Goal: Task Accomplishment & Management: Use online tool/utility

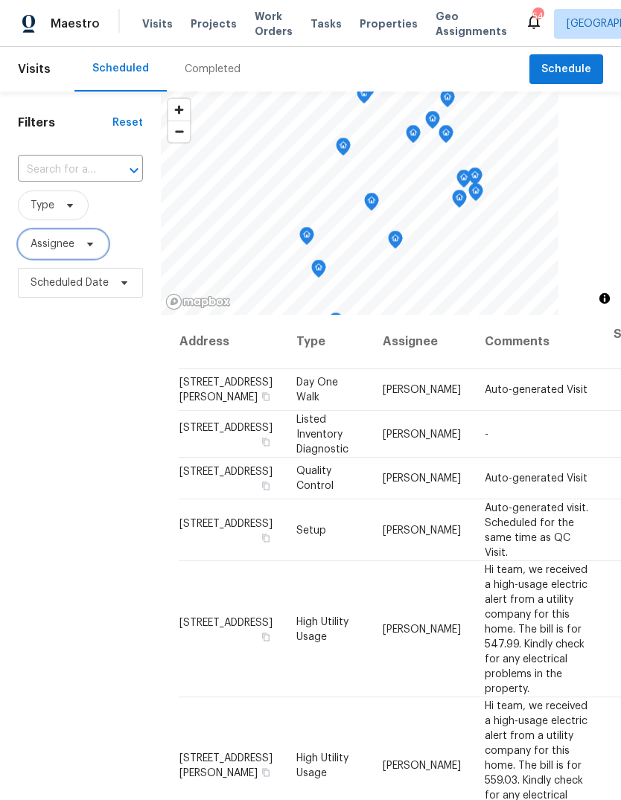
click at [93, 243] on icon at bounding box center [90, 244] width 12 height 12
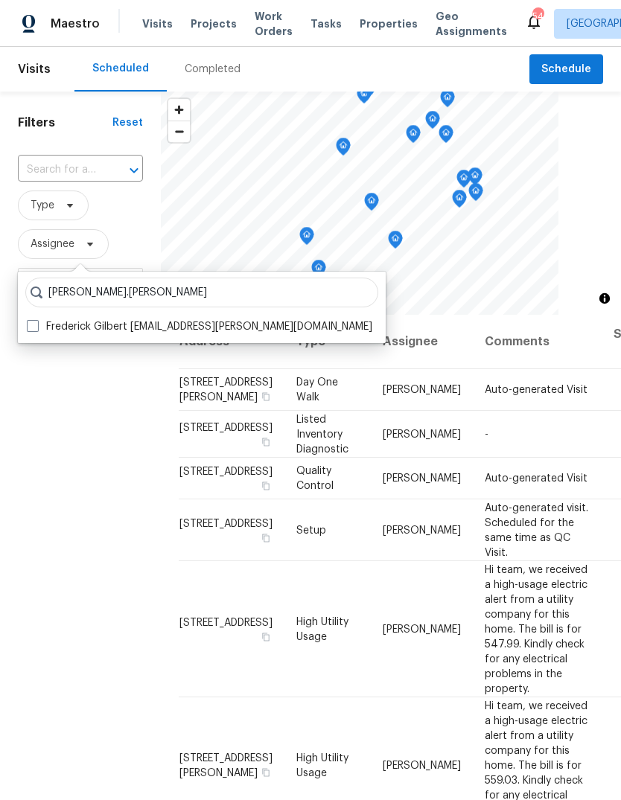
type input "[PERSON_NAME].[PERSON_NAME]"
click at [44, 330] on label "Frederick Gilbert [EMAIL_ADDRESS][PERSON_NAME][DOMAIN_NAME]" at bounding box center [199, 326] width 345 height 15
click at [36, 329] on input "Frederick Gilbert [EMAIL_ADDRESS][PERSON_NAME][DOMAIN_NAME]" at bounding box center [32, 324] width 10 height 10
checkbox input "true"
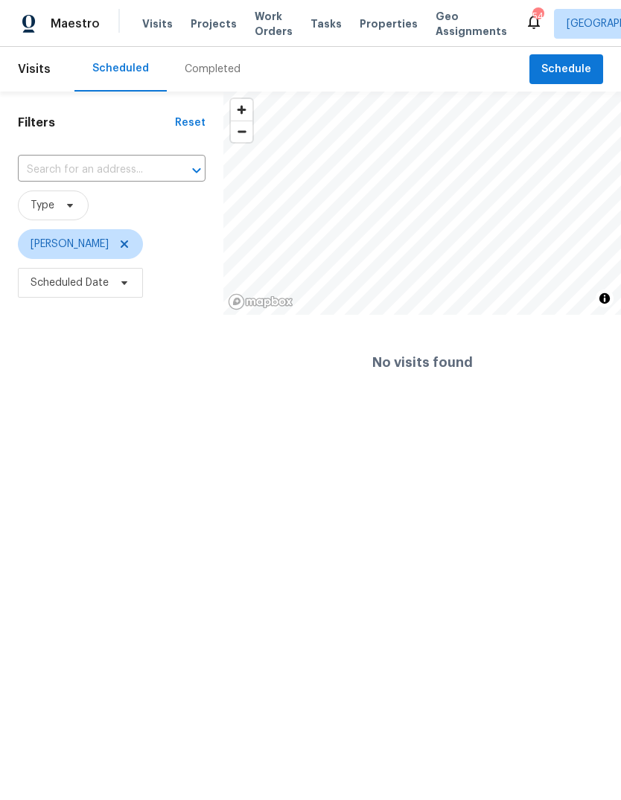
click at [199, 26] on span "Projects" at bounding box center [213, 23] width 46 height 15
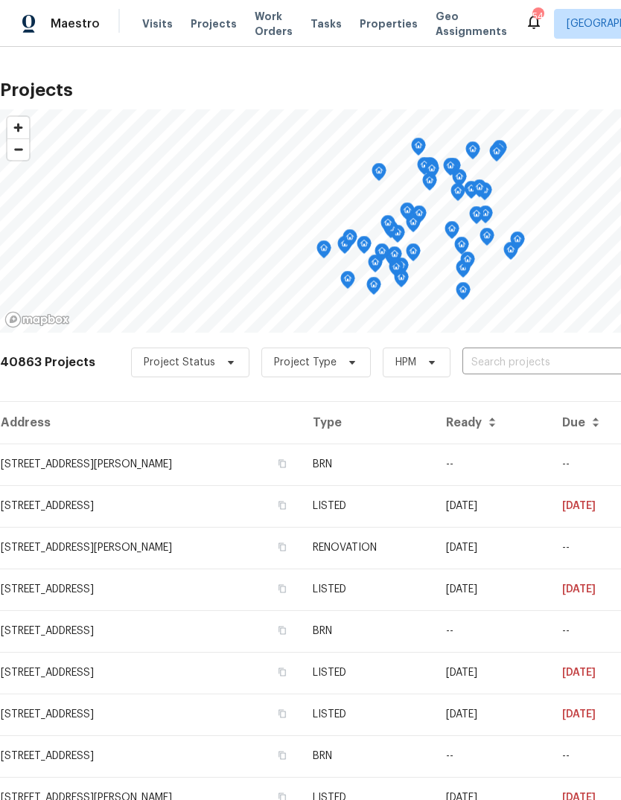
click at [476, 362] on input "text" at bounding box center [547, 362] width 170 height 23
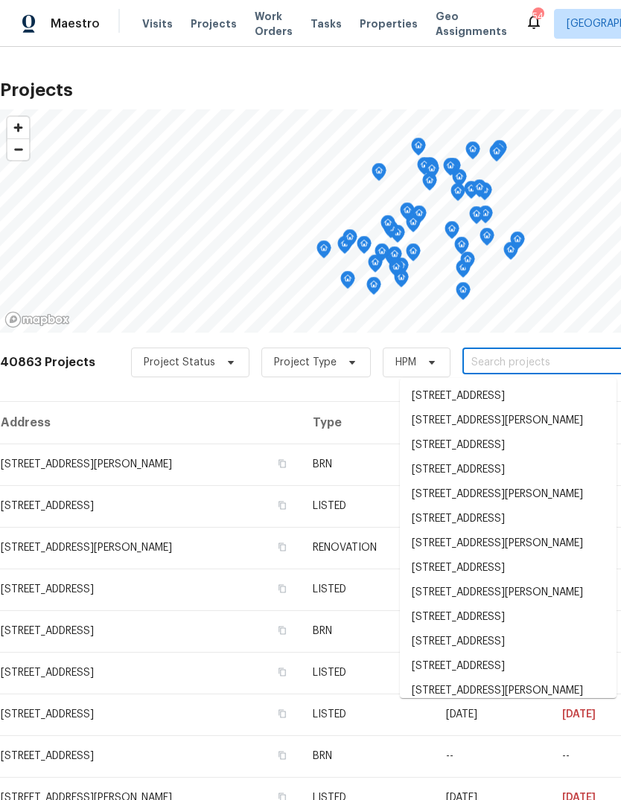
click at [465, 360] on input "text" at bounding box center [547, 362] width 170 height 23
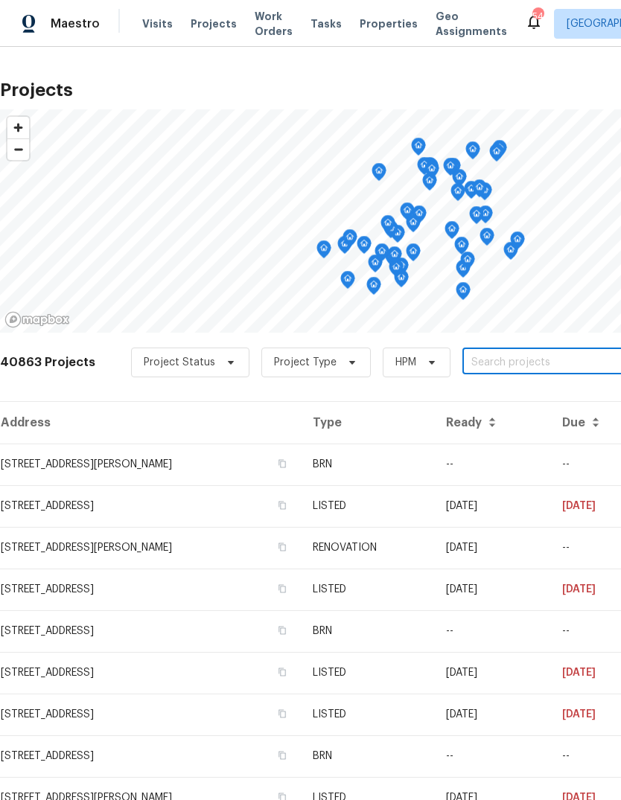
paste input "[STREET_ADDRESS]"
type input "[STREET_ADDRESS]"
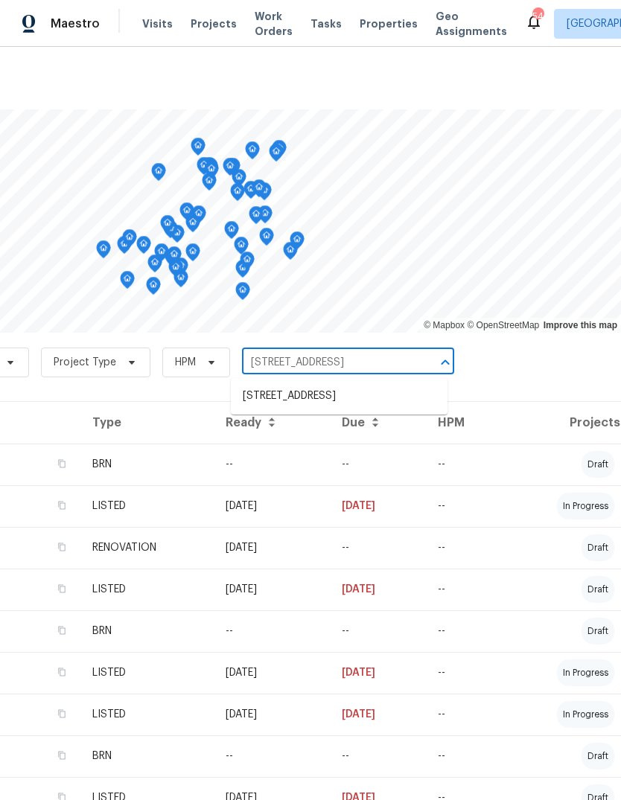
click at [304, 406] on li "[STREET_ADDRESS]" at bounding box center [339, 396] width 217 height 25
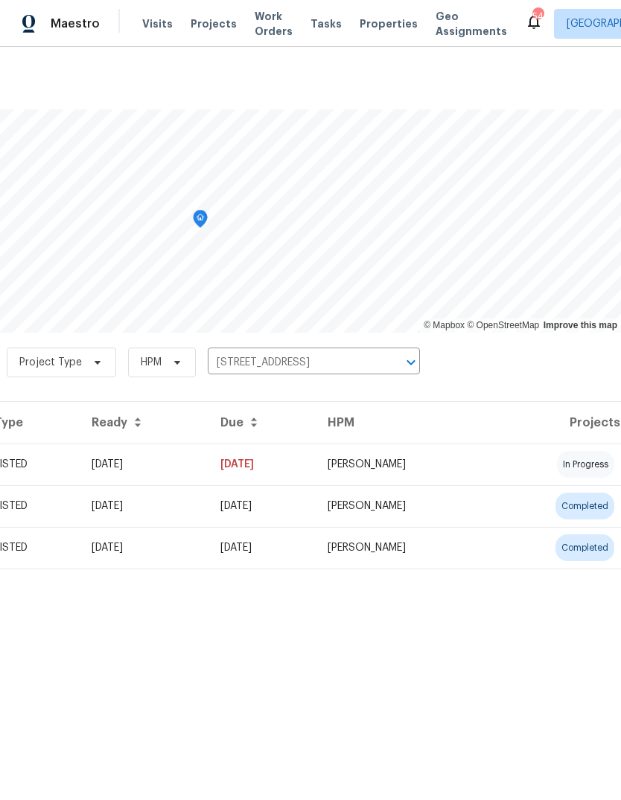
click at [398, 467] on td "[PERSON_NAME]" at bounding box center [401, 464] width 173 height 42
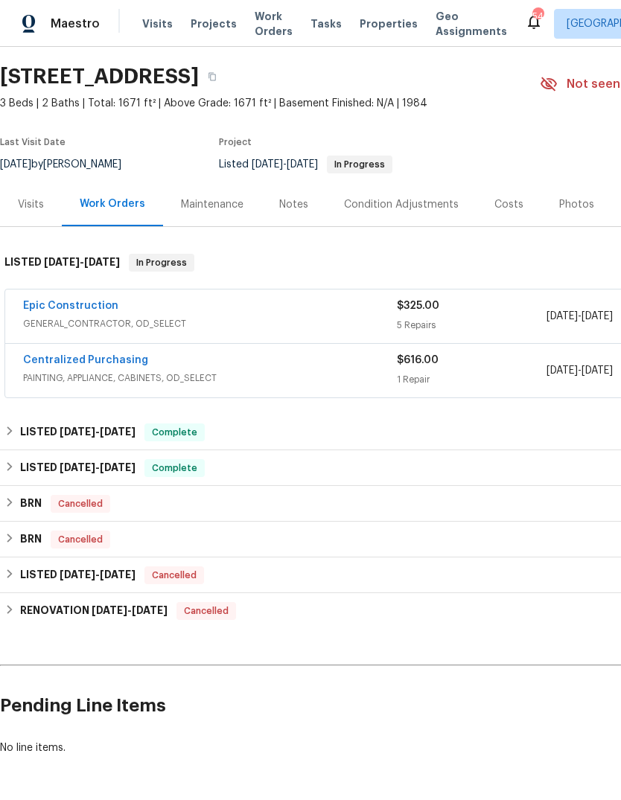
scroll to position [43, 0]
click at [99, 307] on link "Epic Construction" at bounding box center [70, 306] width 95 height 10
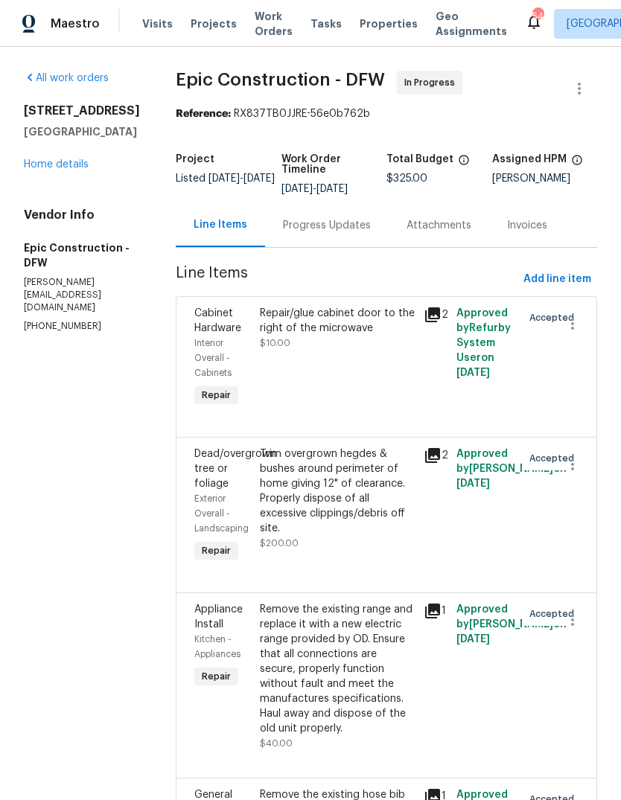
click at [65, 170] on link "Home details" at bounding box center [56, 164] width 65 height 10
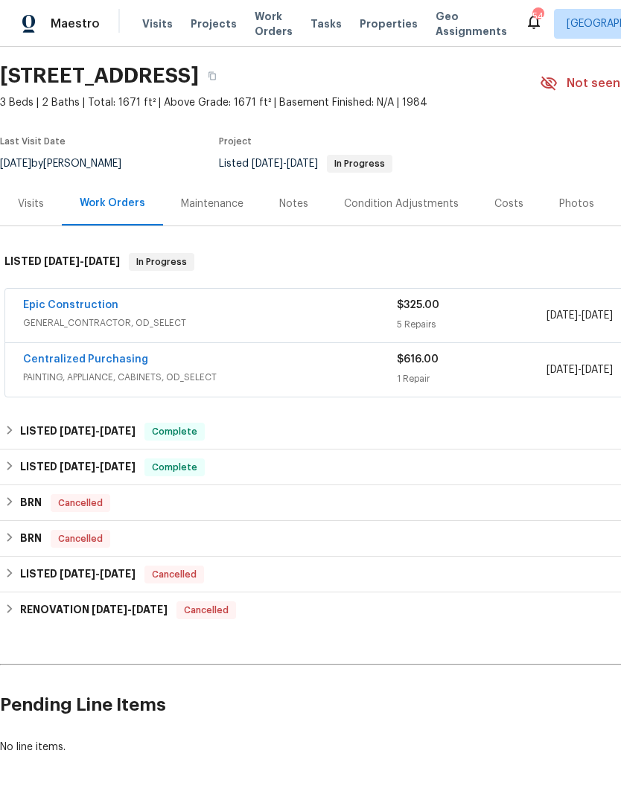
scroll to position [43, 0]
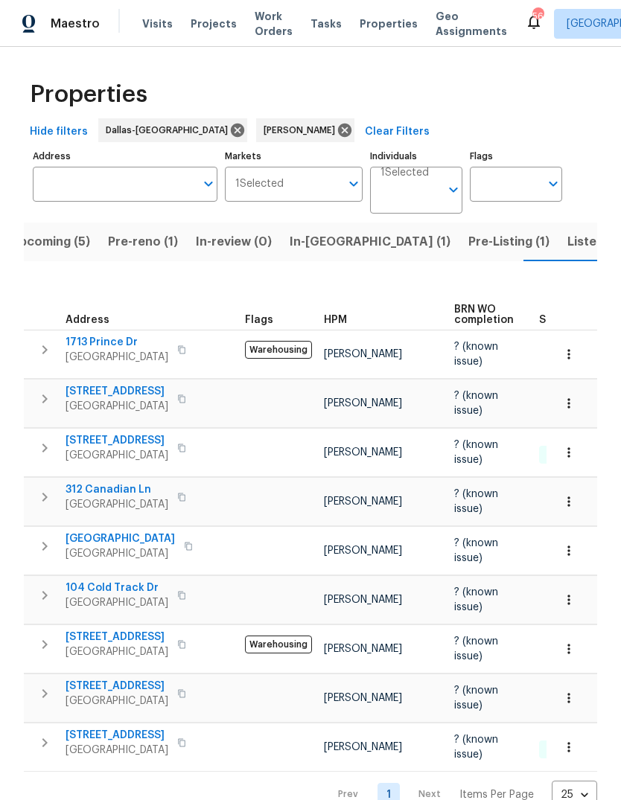
click at [63, 243] on span "Upcoming (5)" at bounding box center [50, 241] width 80 height 21
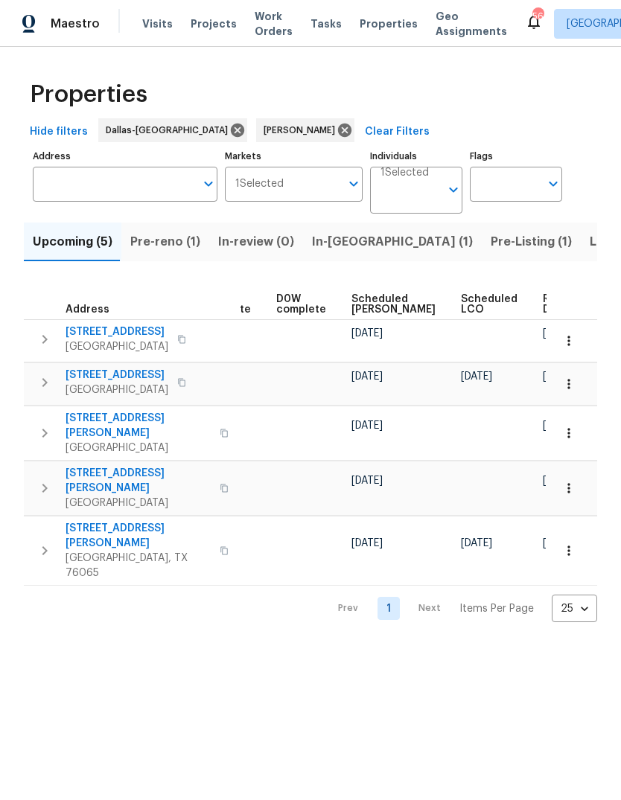
scroll to position [0, 373]
click at [263, 25] on span "Work Orders" at bounding box center [273, 24] width 38 height 30
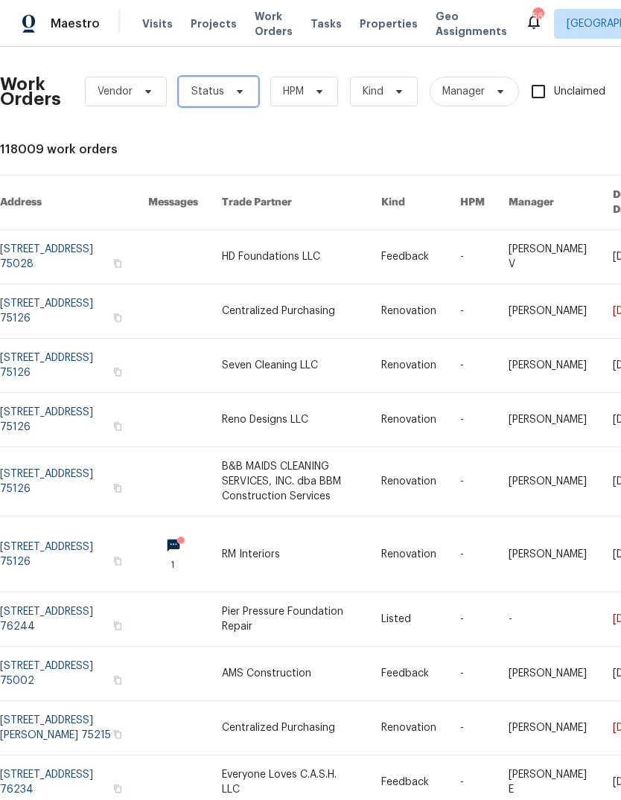
click at [229, 92] on span at bounding box center [237, 92] width 16 height 12
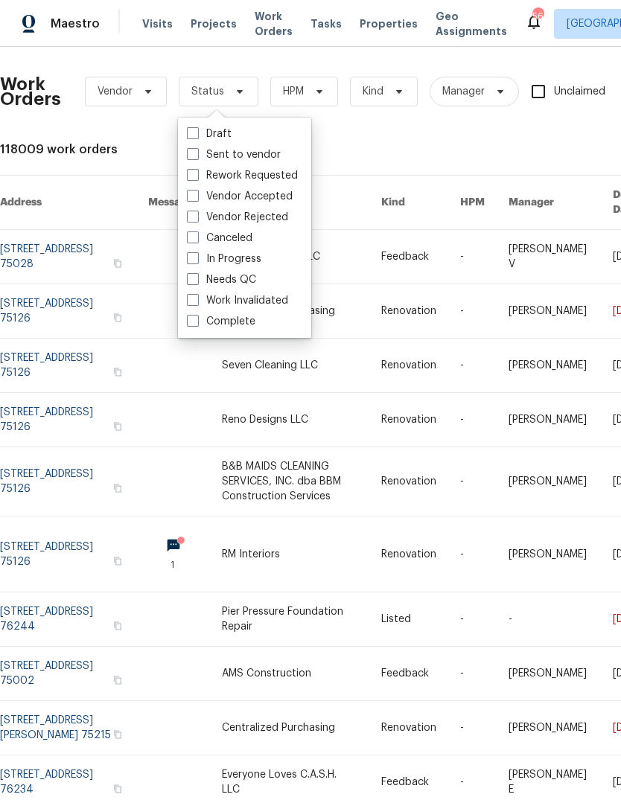
click at [199, 275] on label "Needs QC" at bounding box center [221, 279] width 69 height 15
click at [196, 275] on input "Needs QC" at bounding box center [192, 277] width 10 height 10
checkbox input "true"
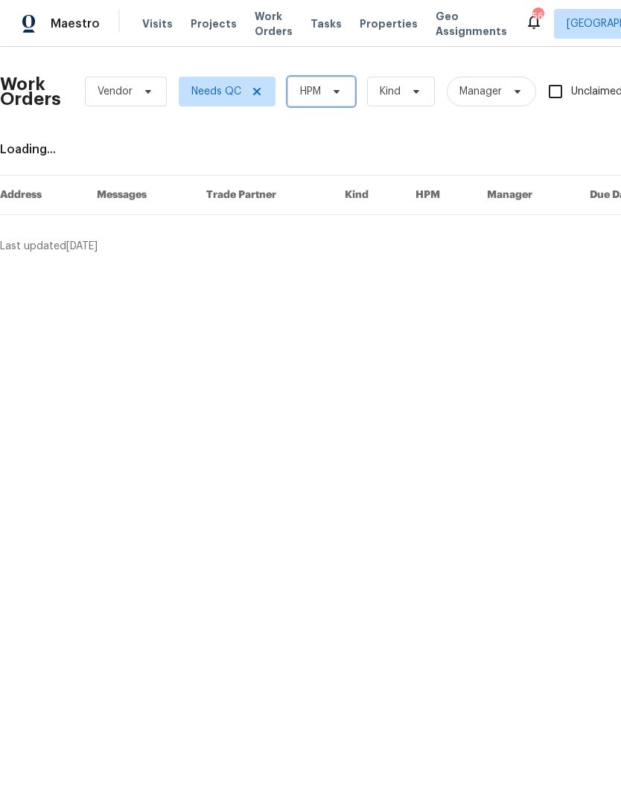
click at [323, 93] on span "HPM" at bounding box center [321, 92] width 68 height 30
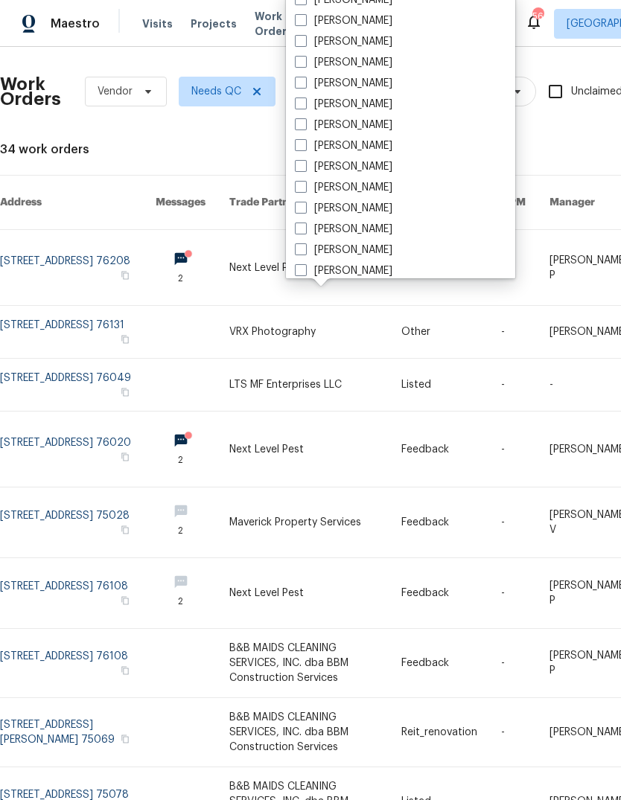
scroll to position [184, 0]
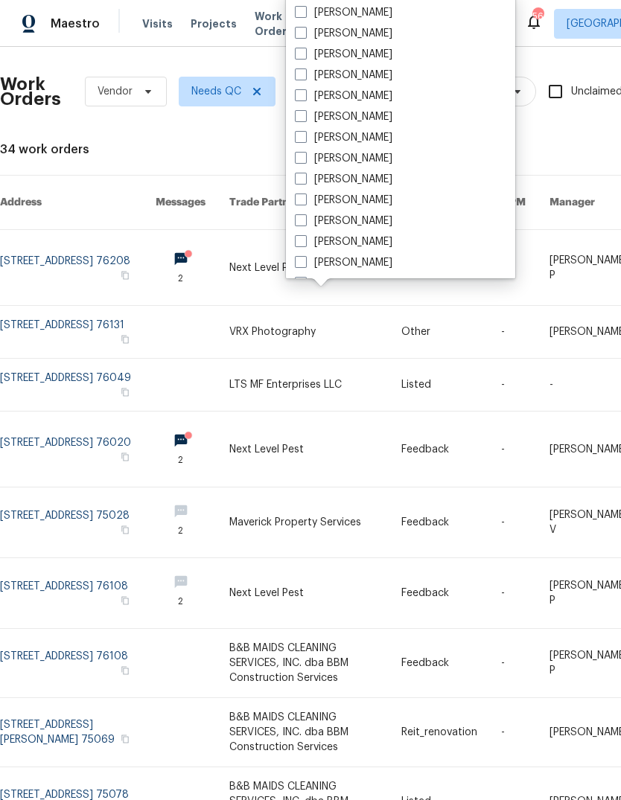
click at [308, 217] on label "[PERSON_NAME]" at bounding box center [343, 221] width 97 height 15
click at [304, 217] on input "[PERSON_NAME]" at bounding box center [300, 219] width 10 height 10
checkbox input "true"
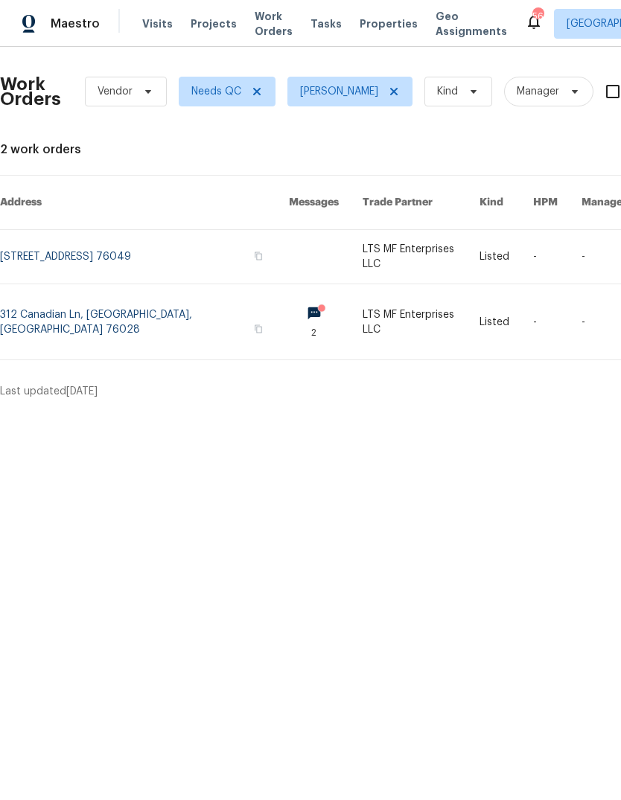
click at [362, 239] on link at bounding box center [420, 257] width 116 height 54
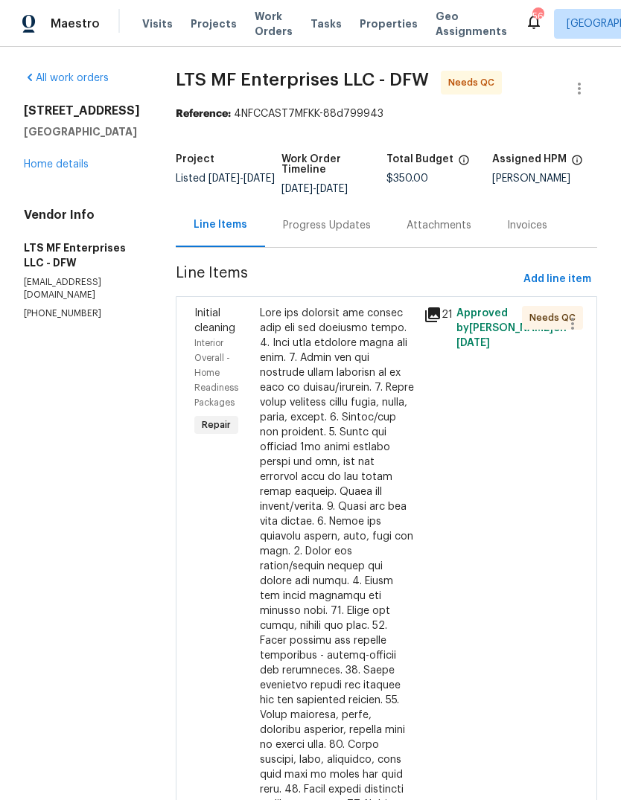
click at [359, 557] on div at bounding box center [337, 678] width 155 height 744
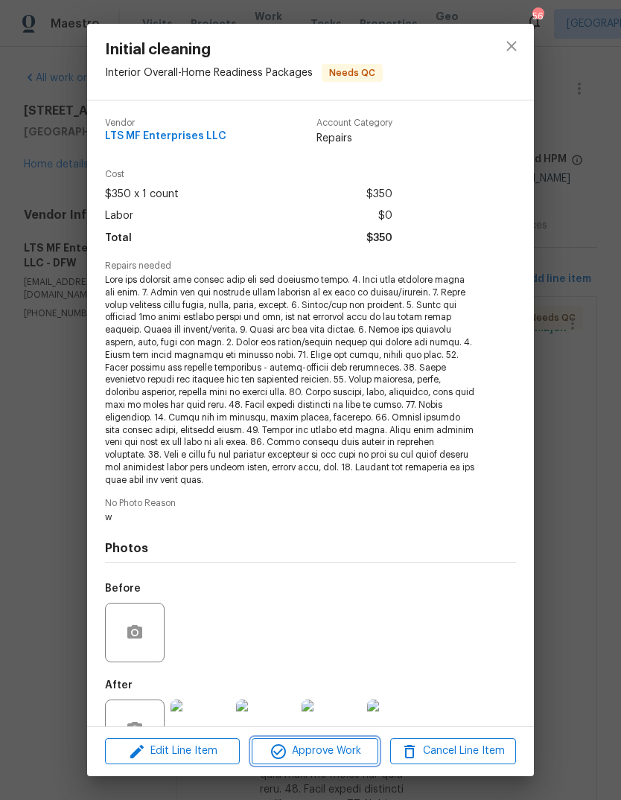
click at [322, 752] on span "Approve Work" at bounding box center [314, 751] width 117 height 19
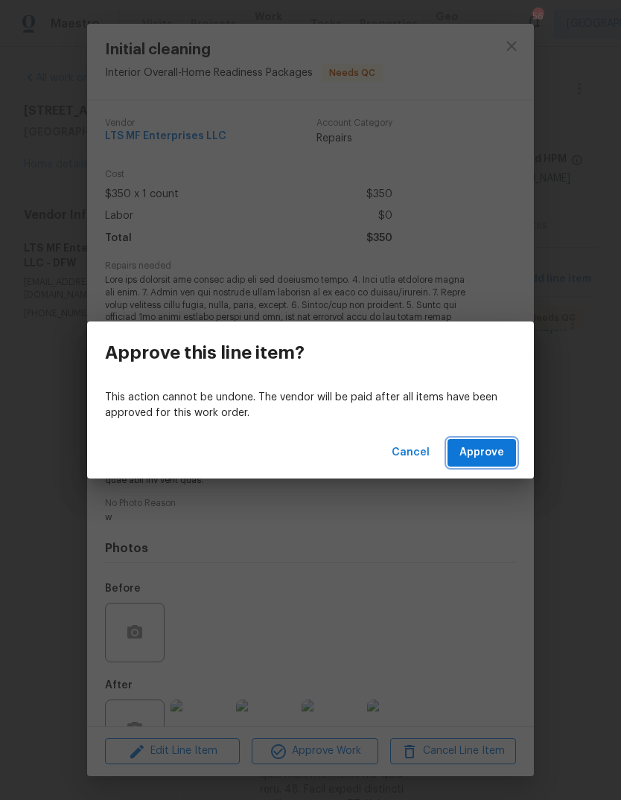
click at [484, 456] on span "Approve" at bounding box center [481, 452] width 45 height 19
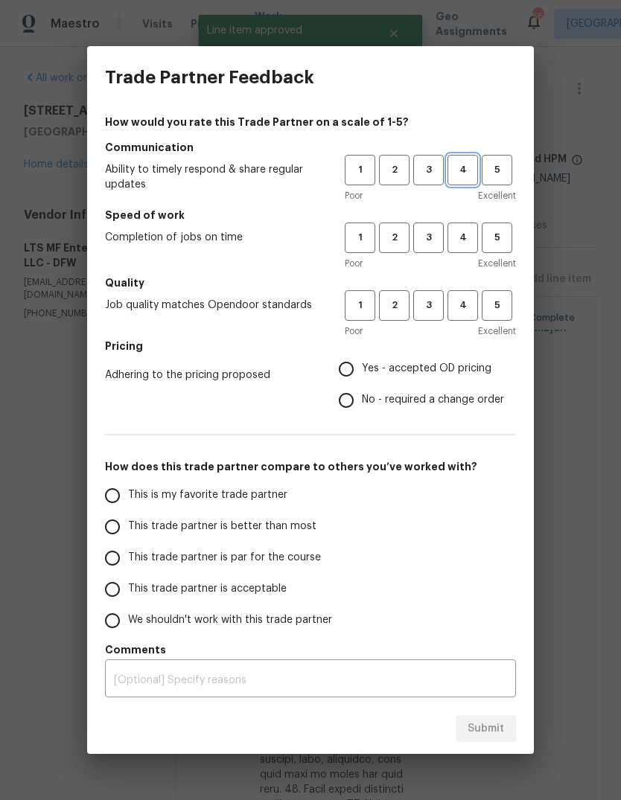
click at [462, 172] on span "4" at bounding box center [463, 169] width 28 height 17
click at [472, 243] on span "4" at bounding box center [463, 237] width 28 height 17
click at [467, 306] on span "4" at bounding box center [463, 305] width 28 height 17
click at [353, 369] on input "Yes - accepted OD pricing" at bounding box center [345, 368] width 31 height 31
radio input "true"
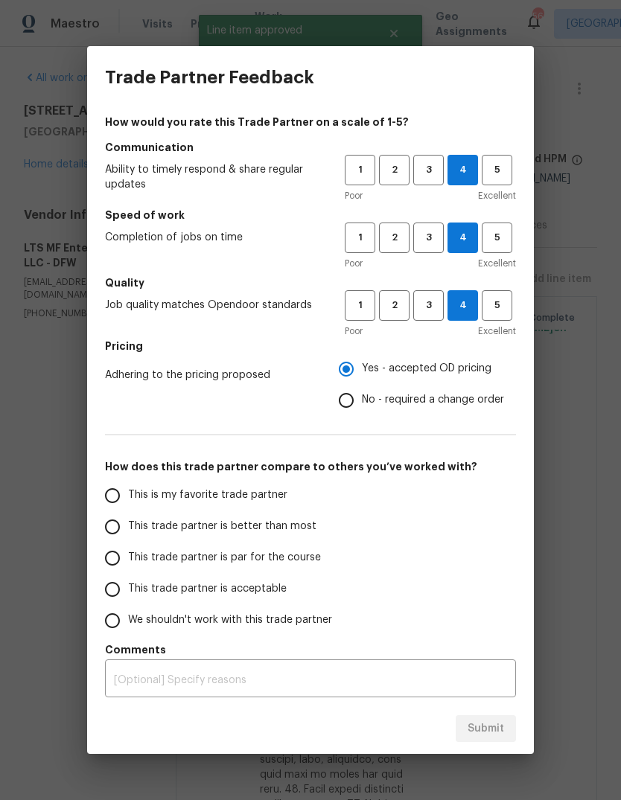
click at [154, 502] on span "This is my favorite trade partner" at bounding box center [207, 495] width 159 height 16
click at [128, 502] on input "This is my favorite trade partner" at bounding box center [112, 495] width 31 height 31
click at [490, 730] on span "Submit" at bounding box center [485, 729] width 36 height 19
radio input "true"
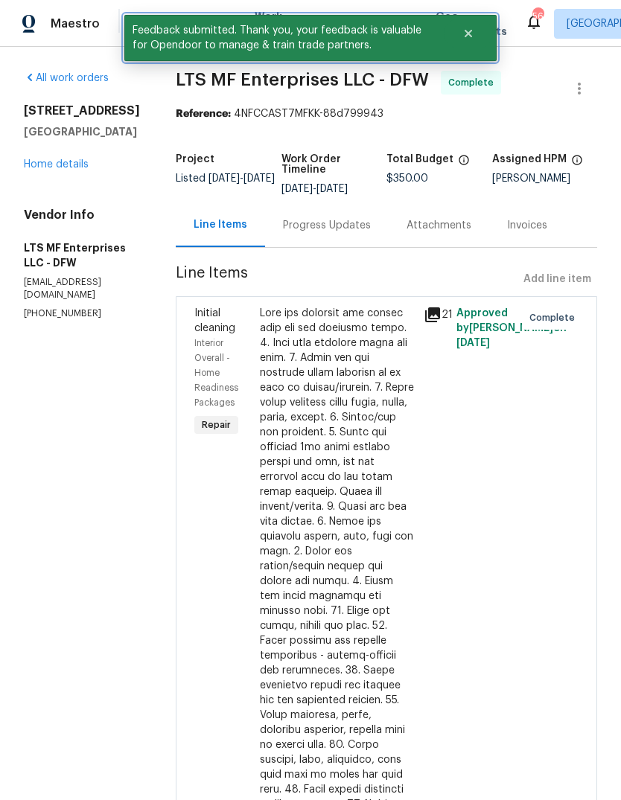
click at [466, 41] on button "Close" at bounding box center [467, 34] width 49 height 30
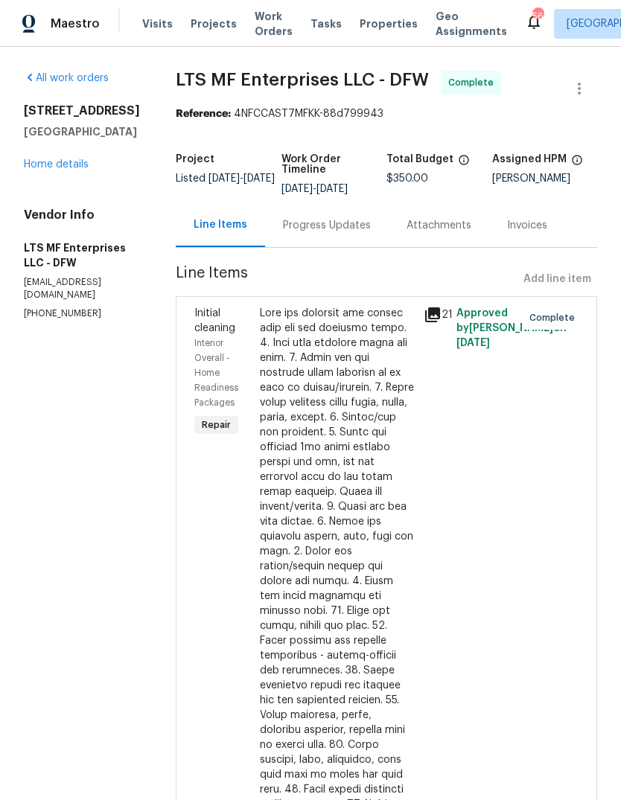
click at [257, 22] on span "Work Orders" at bounding box center [273, 24] width 38 height 30
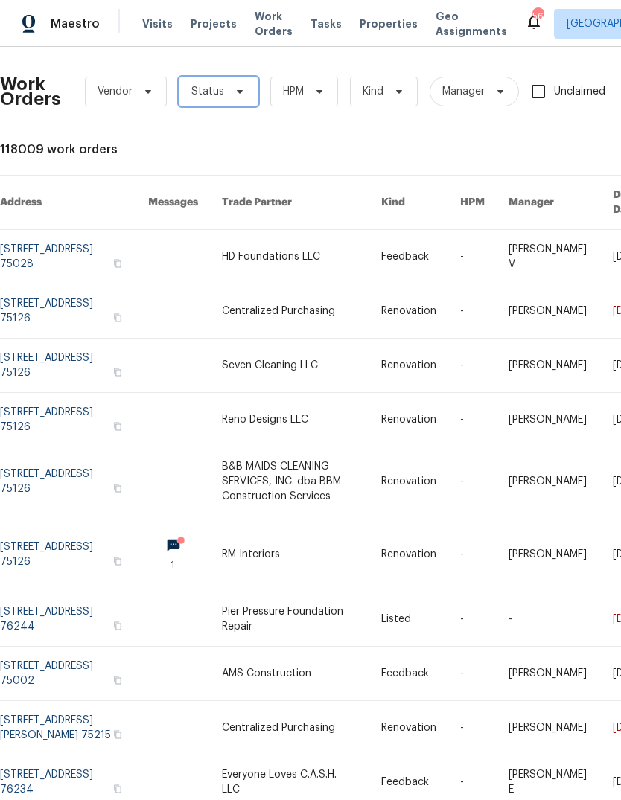
click at [222, 97] on span "Status" at bounding box center [219, 92] width 80 height 30
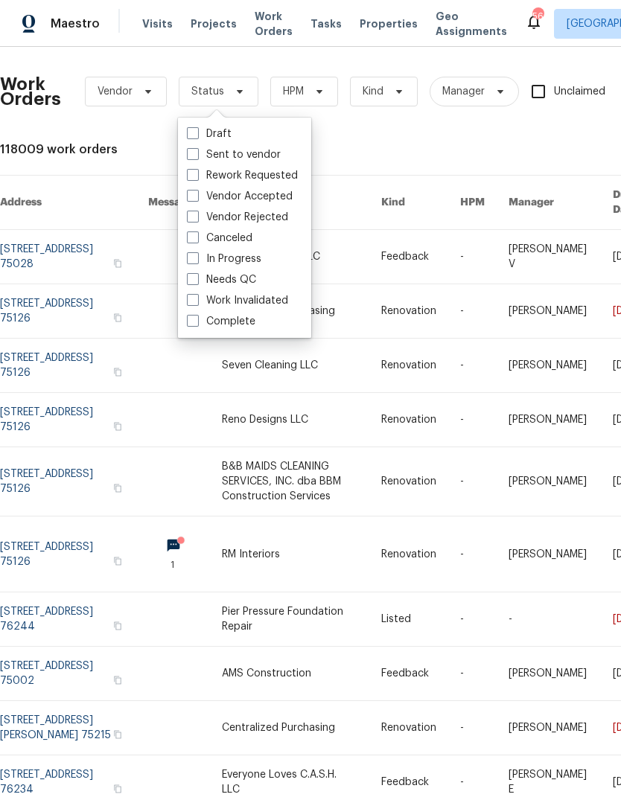
click at [192, 284] on span at bounding box center [193, 279] width 12 height 12
click at [192, 282] on input "Needs QC" at bounding box center [192, 277] width 10 height 10
checkbox input "true"
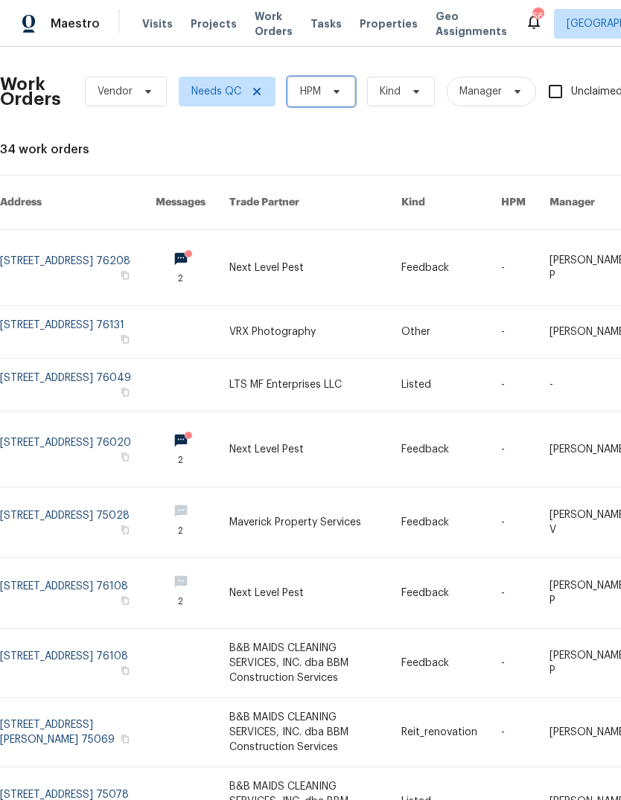
click at [327, 92] on span at bounding box center [334, 92] width 16 height 12
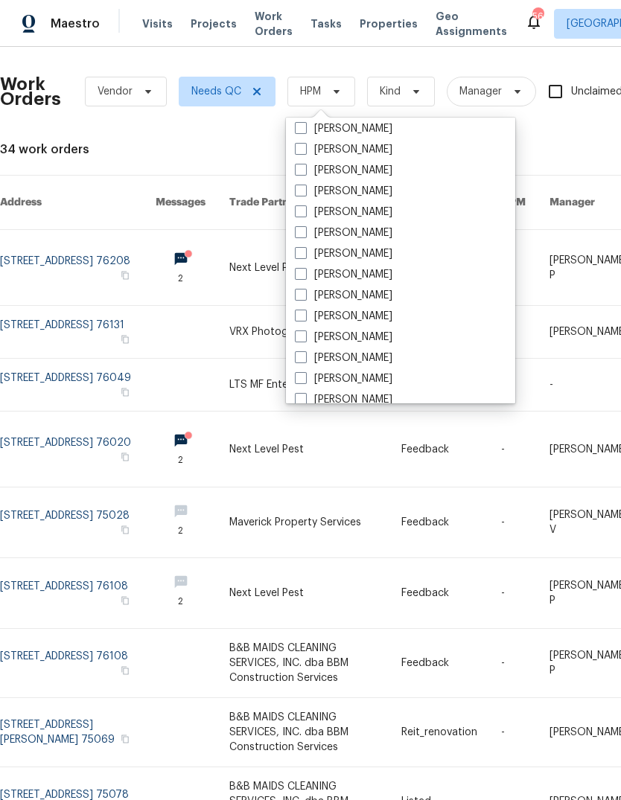
scroll to position [176, 0]
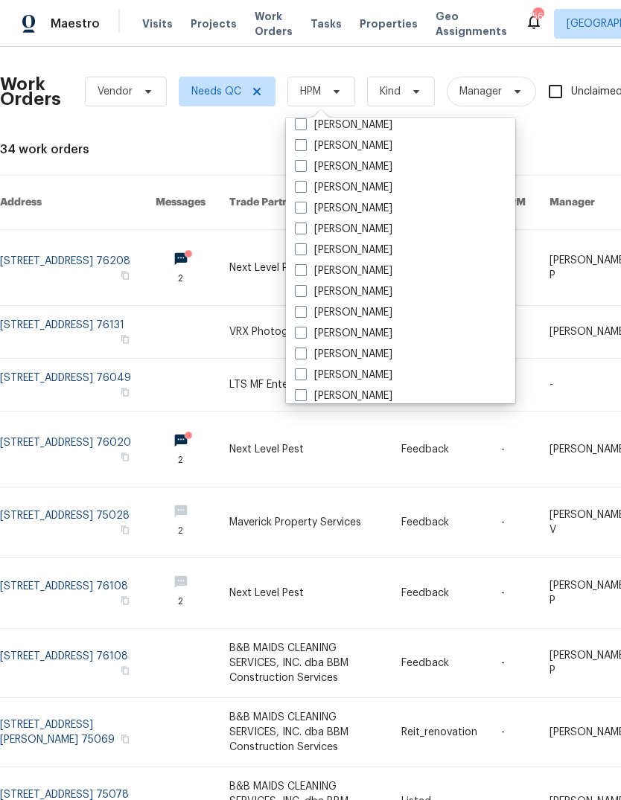
click at [306, 356] on span at bounding box center [301, 353] width 12 height 12
click at [304, 356] on input "[PERSON_NAME]" at bounding box center [300, 352] width 10 height 10
checkbox input "true"
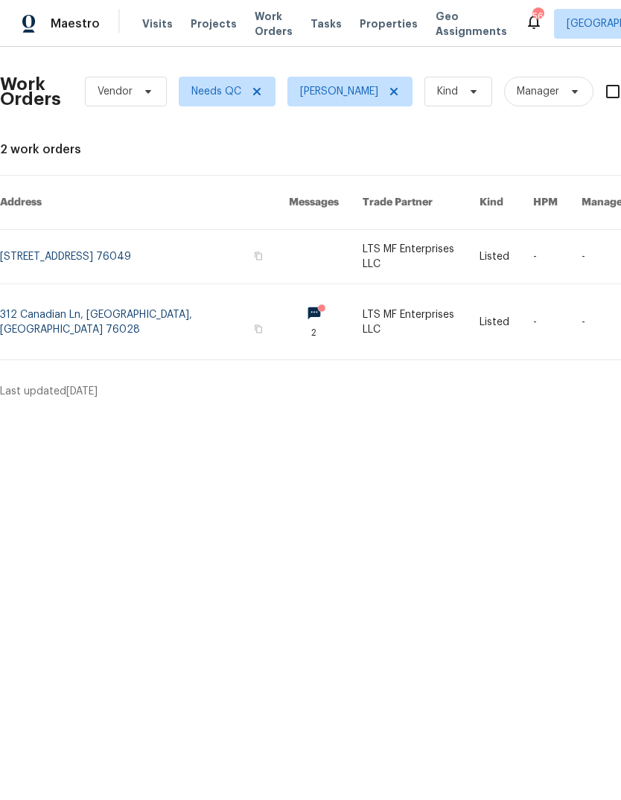
click at [362, 298] on link at bounding box center [420, 321] width 116 height 75
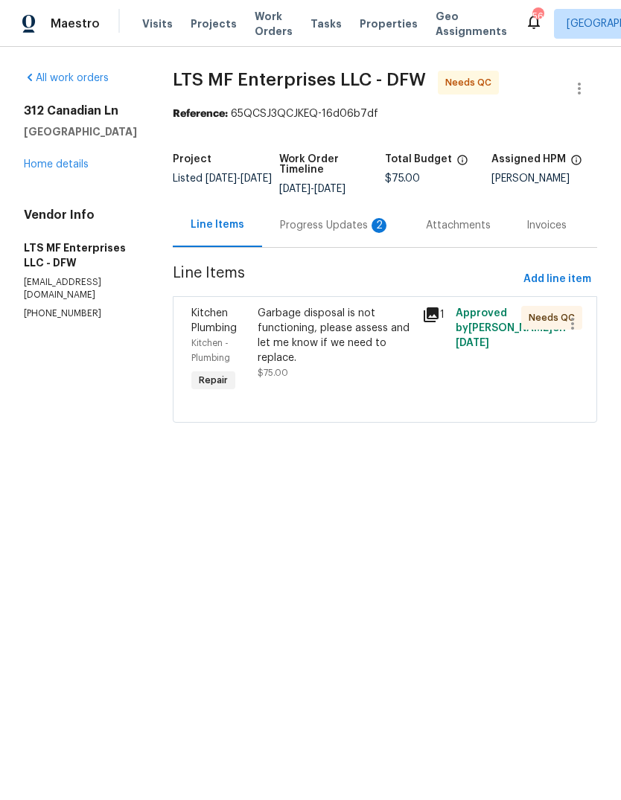
click at [334, 231] on div "Progress Updates 2" at bounding box center [335, 225] width 110 height 15
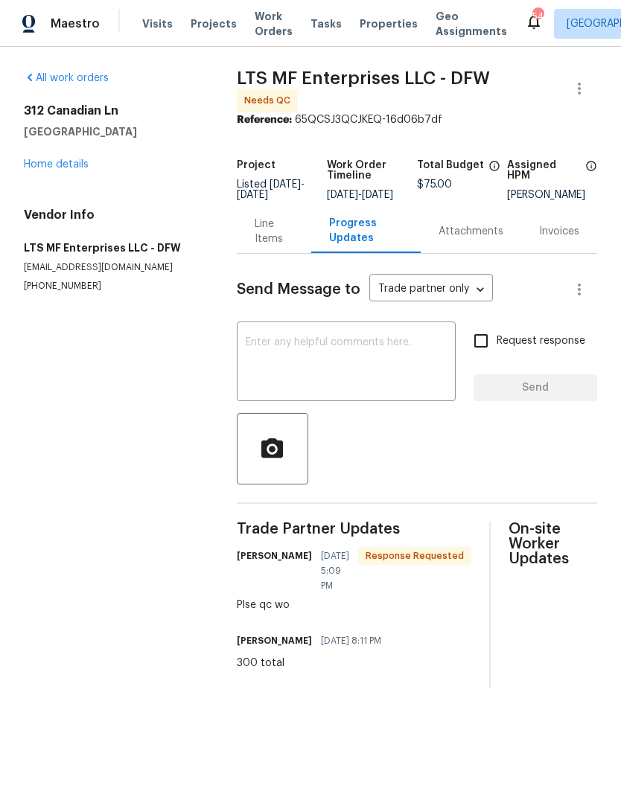
click at [272, 244] on div "Line Items" at bounding box center [273, 232] width 39 height 30
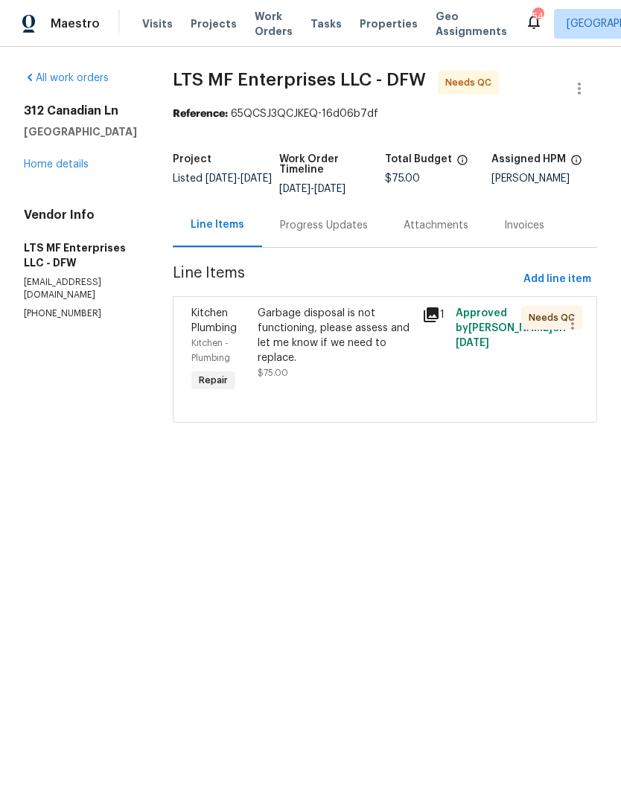
click at [325, 353] on div "Garbage disposal is not functioning, please assess and let me know if we need t…" at bounding box center [335, 336] width 156 height 60
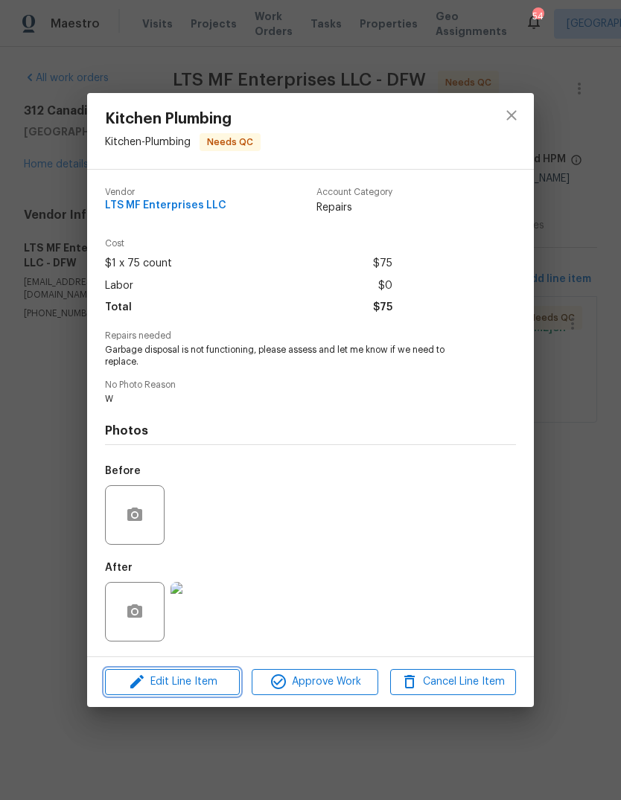
click at [205, 684] on span "Edit Line Item" at bounding box center [172, 682] width 126 height 19
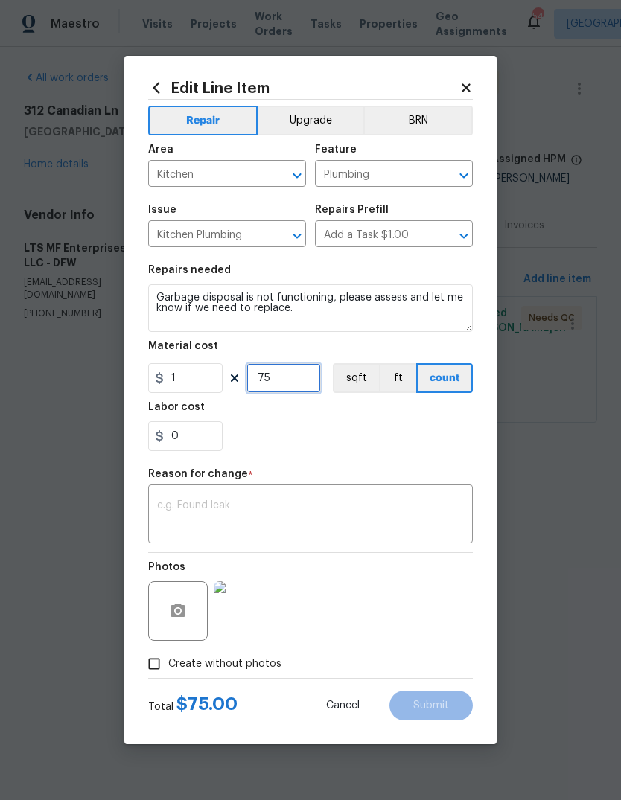
click at [313, 374] on input "75" at bounding box center [283, 378] width 74 height 30
type input "300"
click at [294, 498] on div "x ​" at bounding box center [310, 515] width 324 height 55
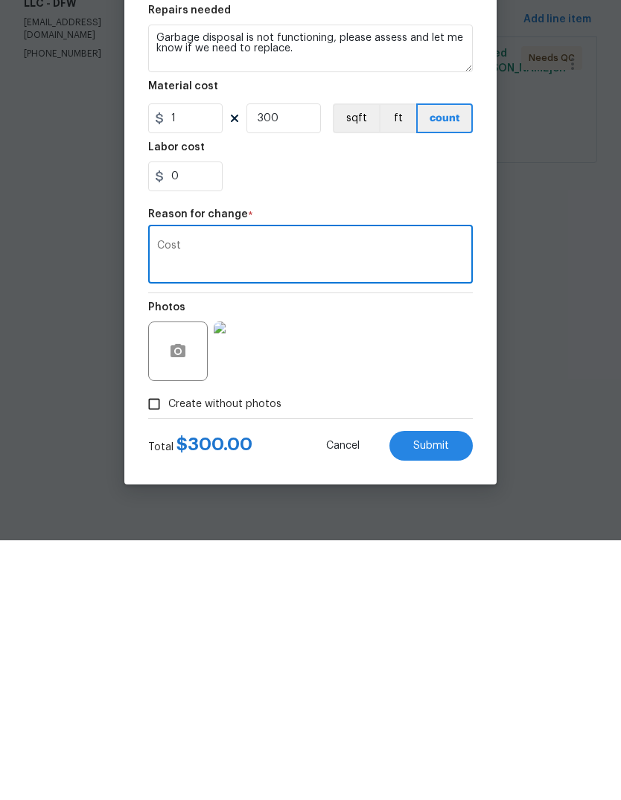
type textarea "Cost"
click at [435, 690] on button "Submit" at bounding box center [430, 705] width 83 height 30
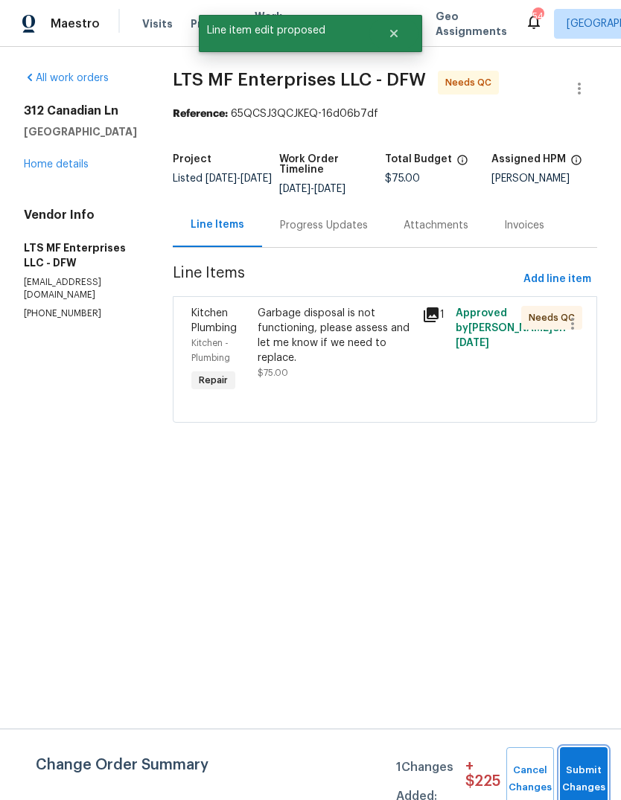
click at [579, 765] on button "Submit Changes" at bounding box center [584, 779] width 48 height 64
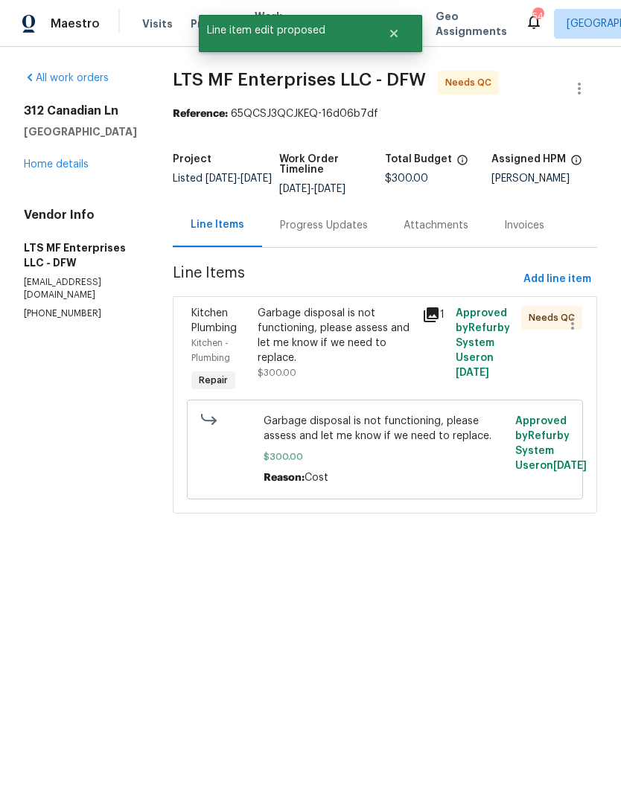
click at [347, 360] on div "Garbage disposal is not functioning, please assess and let me know if we need t…" at bounding box center [335, 336] width 156 height 60
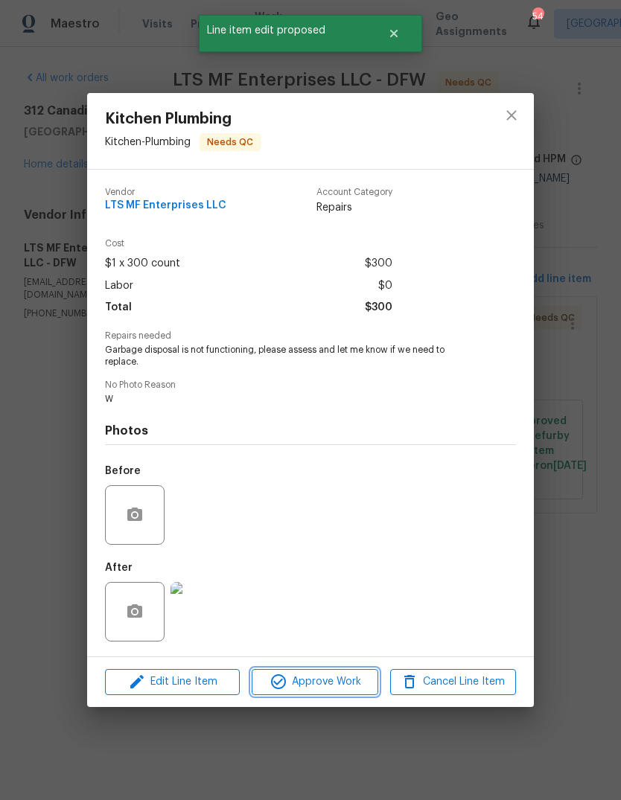
click at [323, 680] on span "Approve Work" at bounding box center [314, 682] width 117 height 19
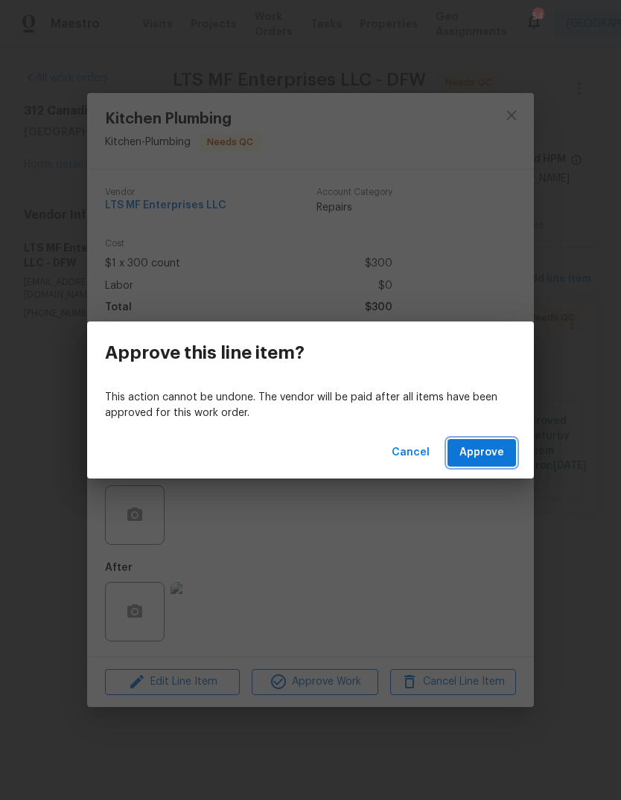
click at [484, 442] on button "Approve" at bounding box center [481, 453] width 68 height 28
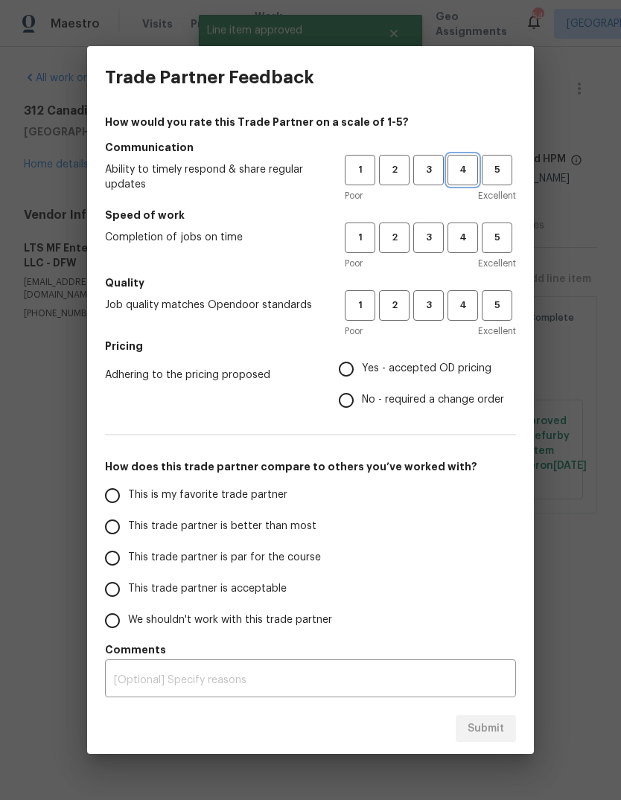
click at [461, 165] on span "4" at bounding box center [463, 169] width 28 height 17
click at [462, 248] on button "4" at bounding box center [462, 237] width 31 height 31
click at [464, 311] on span "4" at bounding box center [463, 305] width 28 height 17
click at [348, 371] on input "Yes - accepted OD pricing" at bounding box center [345, 368] width 31 height 31
radio input "true"
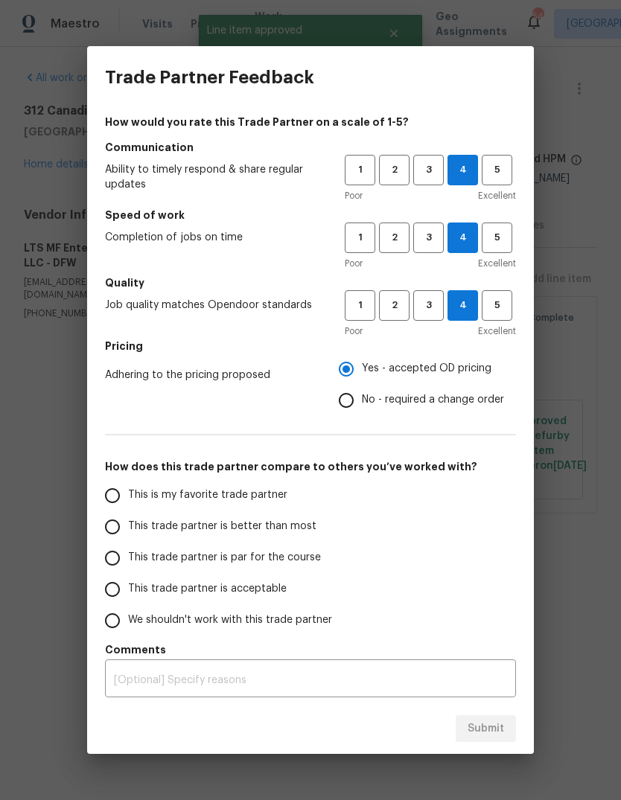
click at [190, 499] on span "This is my favorite trade partner" at bounding box center [207, 495] width 159 height 16
click at [128, 499] on input "This is my favorite trade partner" at bounding box center [112, 495] width 31 height 31
click at [488, 725] on span "Submit" at bounding box center [485, 729] width 36 height 19
radio input "true"
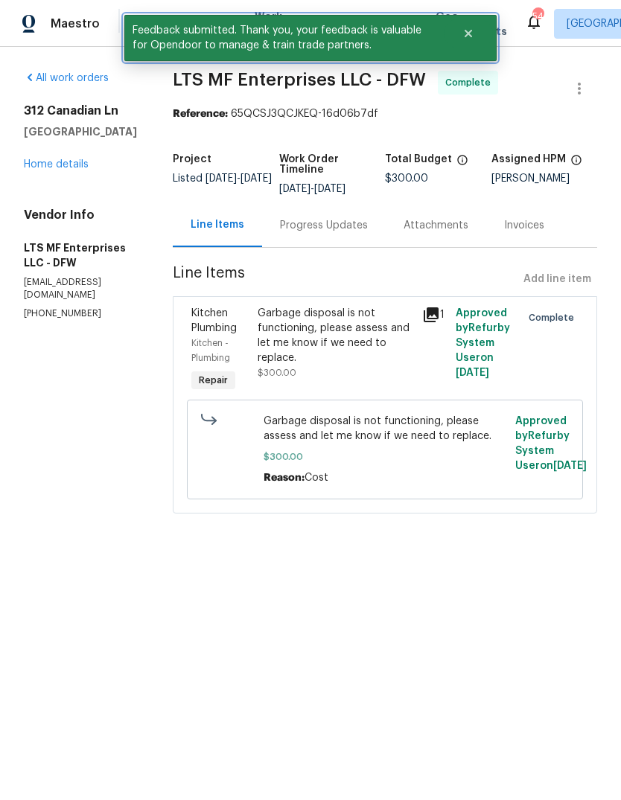
click at [469, 21] on button "Close" at bounding box center [467, 34] width 49 height 30
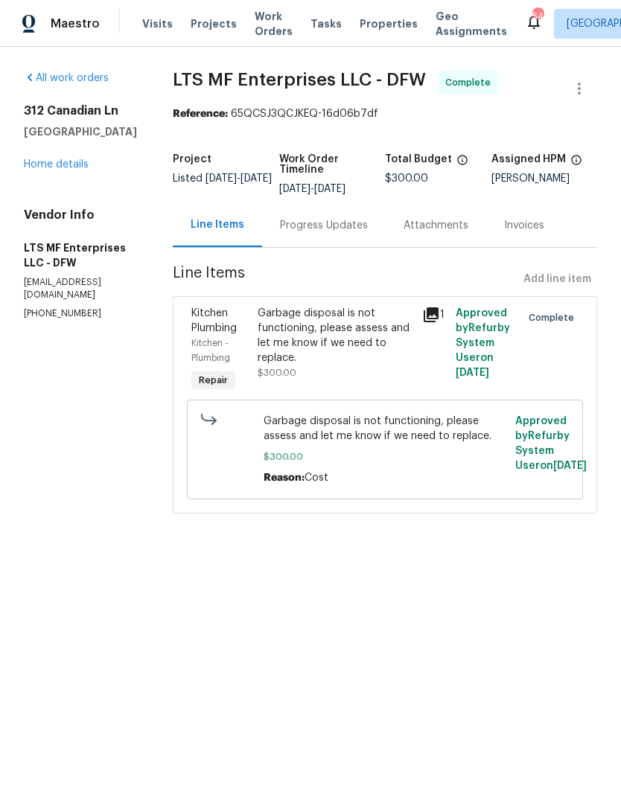
click at [264, 34] on span "Work Orders" at bounding box center [273, 24] width 38 height 30
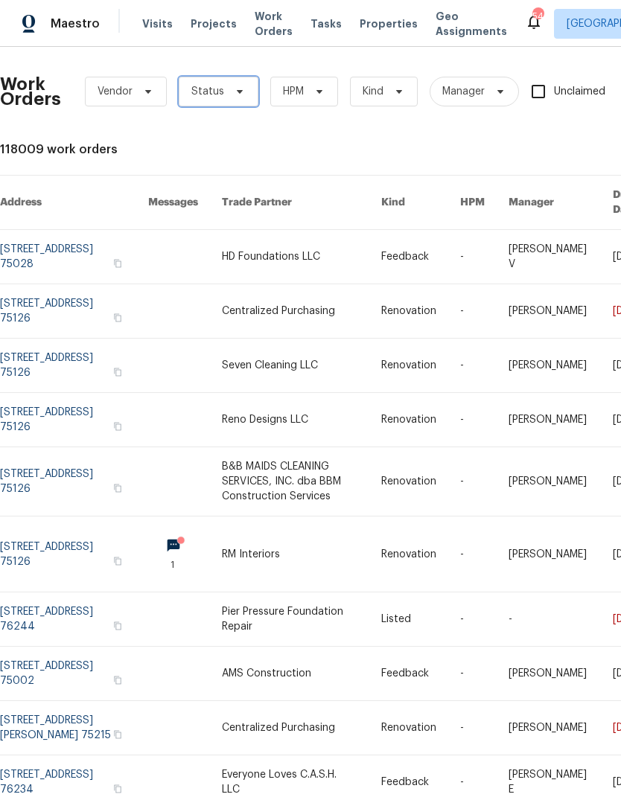
click at [236, 96] on icon at bounding box center [240, 92] width 12 height 12
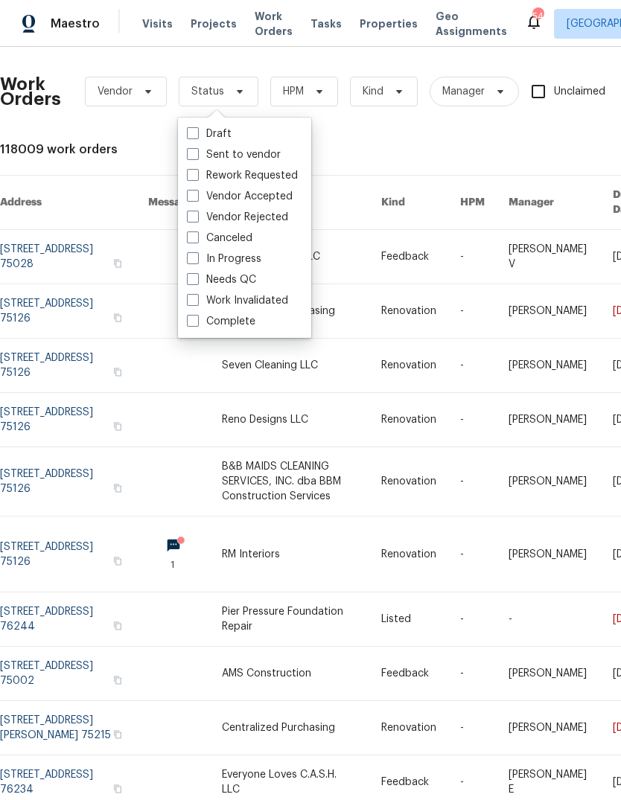
click at [196, 262] on span at bounding box center [193, 258] width 12 height 12
click at [196, 261] on input "In Progress" at bounding box center [192, 256] width 10 height 10
checkbox input "true"
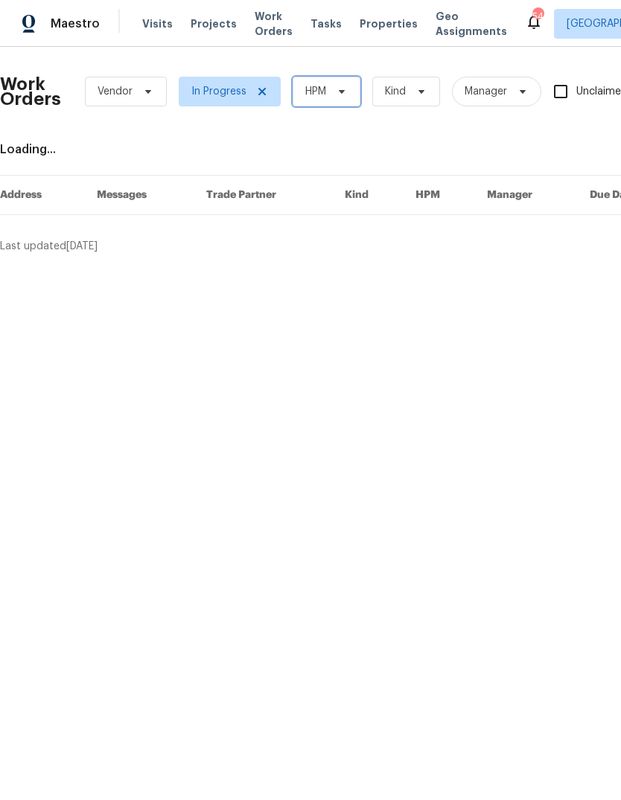
click at [345, 92] on icon at bounding box center [342, 92] width 12 height 12
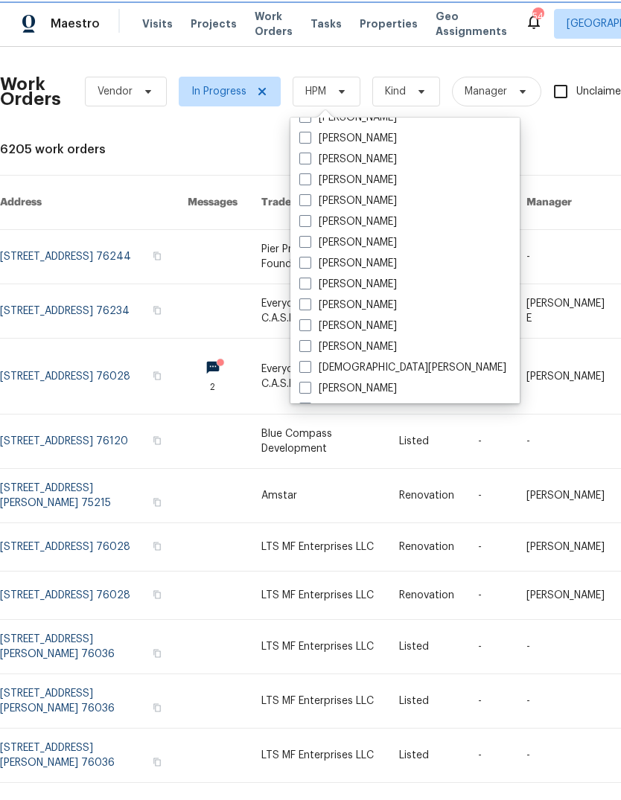
scroll to position [228, 0]
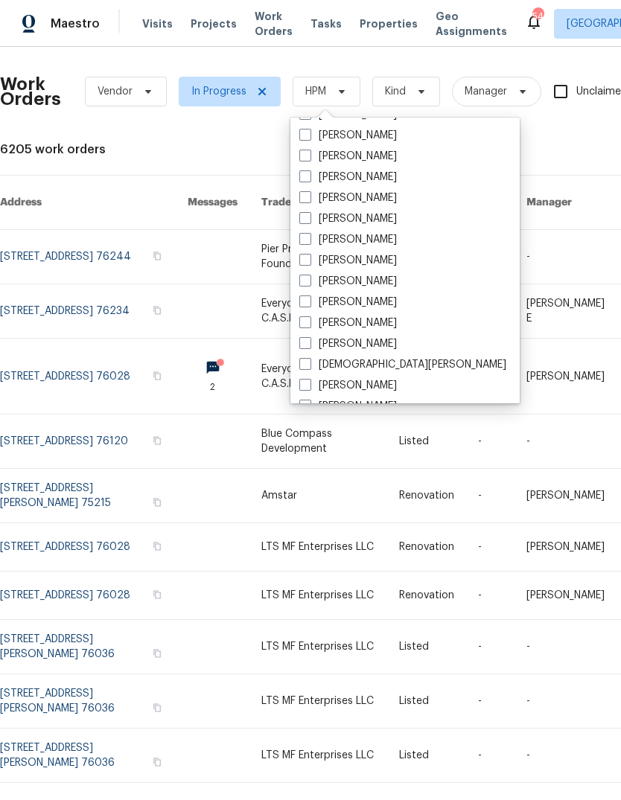
click at [310, 309] on label "[PERSON_NAME]" at bounding box center [347, 302] width 97 height 15
click at [309, 304] on input "[PERSON_NAME]" at bounding box center [304, 300] width 10 height 10
checkbox input "true"
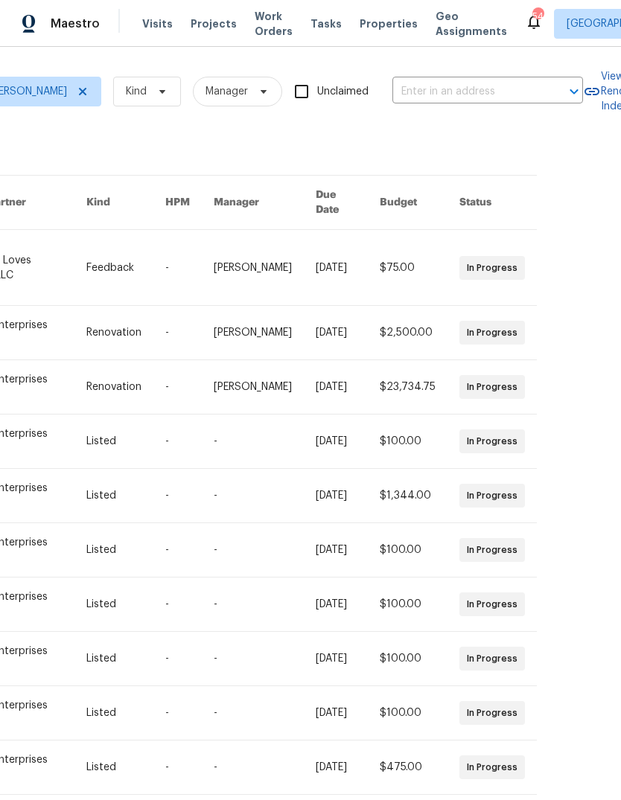
scroll to position [0, 315]
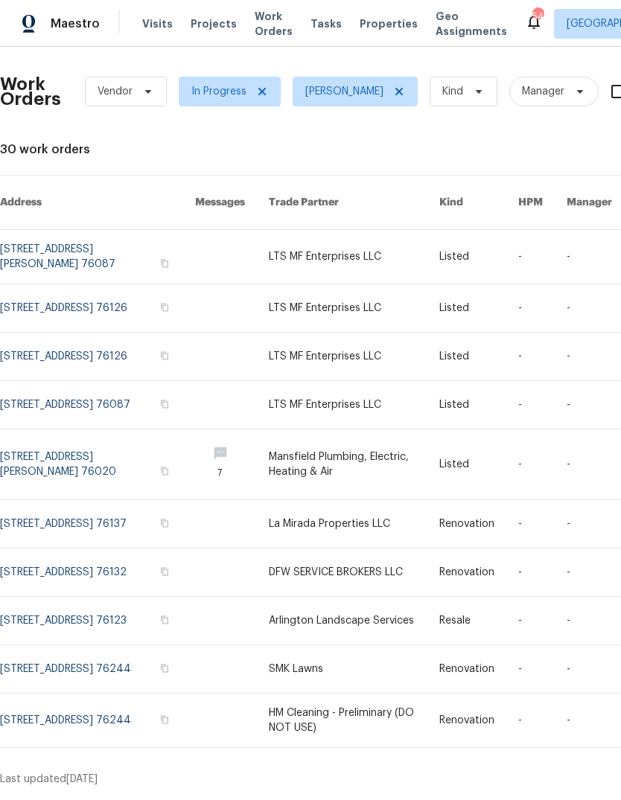
scroll to position [0, 0]
